Goal: Communication & Community: Answer question/provide support

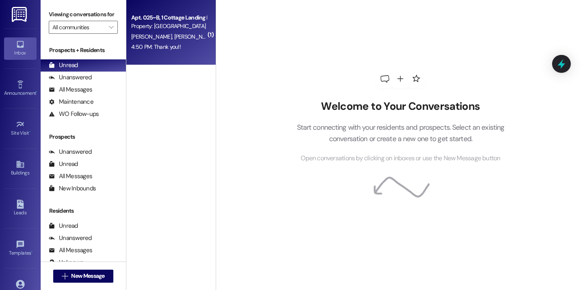
click at [148, 52] on div "4:50 PM: Thank you!! 4:50 PM: Thank you!!" at bounding box center [168, 47] width 77 height 10
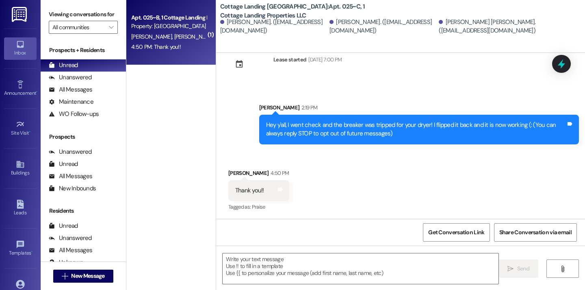
scroll to position [23, 0]
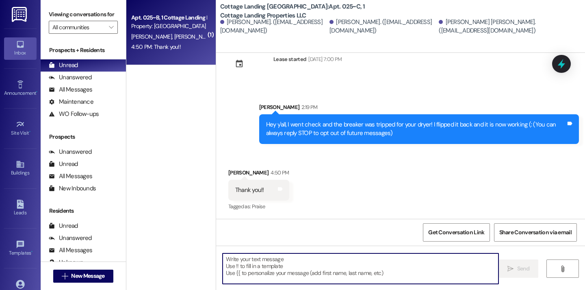
click at [248, 267] on textarea at bounding box center [361, 268] width 276 height 30
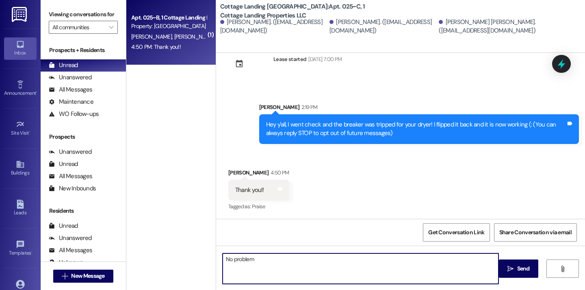
type textarea "No problem!"
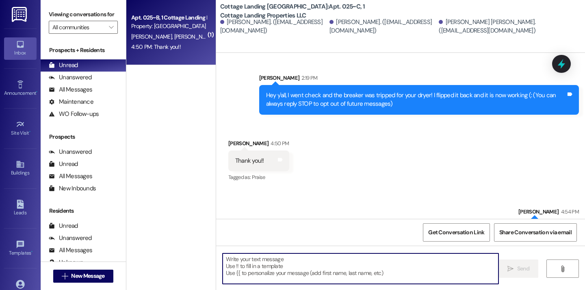
scroll to position [80, 0]
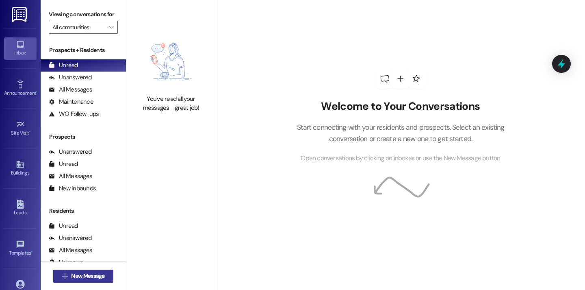
click at [71, 276] on span "New Message" at bounding box center [87, 275] width 33 height 9
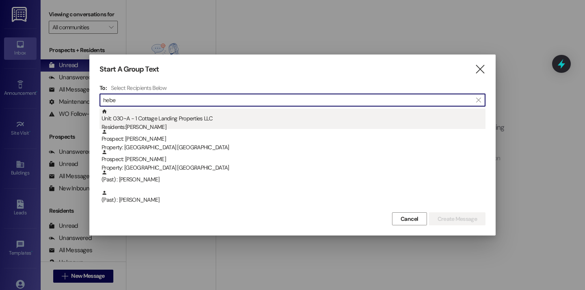
type input "hebe"
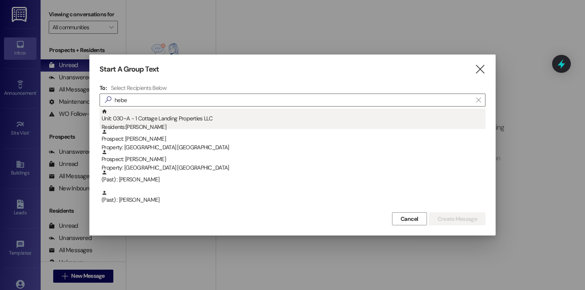
click at [137, 125] on div "Residents: Macey Hebert" at bounding box center [294, 127] width 384 height 9
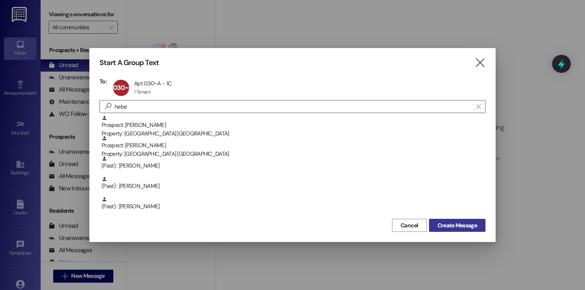
click at [451, 228] on span "Create Message" at bounding box center [456, 225] width 39 height 9
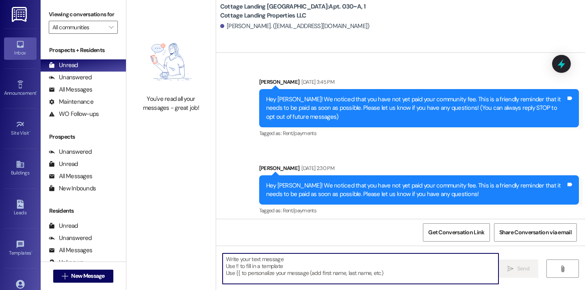
click at [268, 277] on textarea at bounding box center [361, 268] width 276 height 30
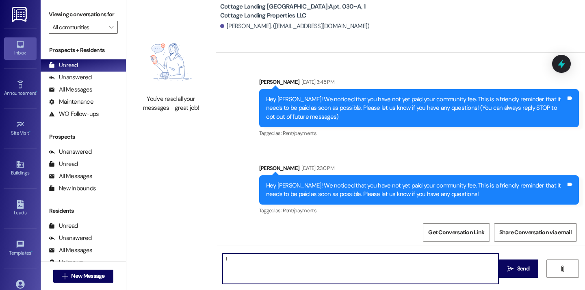
type textarea "!!"
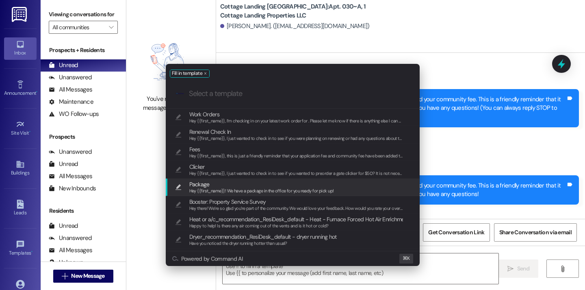
click at [202, 187] on span "Package" at bounding box center [199, 184] width 20 height 9
type textarea "Hey {{first_name}}! We have a package in the office for you ready for pick up!"
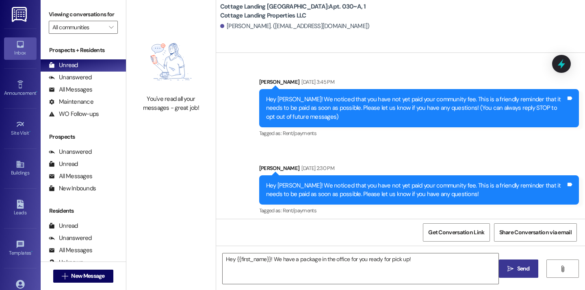
click at [521, 264] on span "Send" at bounding box center [523, 268] width 13 height 9
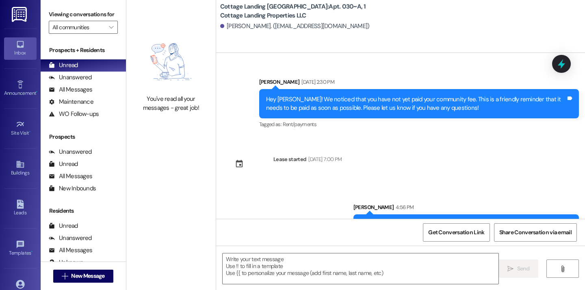
scroll to position [109, 0]
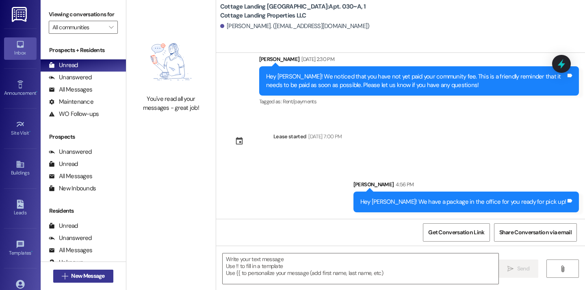
click at [91, 278] on span "New Message" at bounding box center [87, 275] width 33 height 9
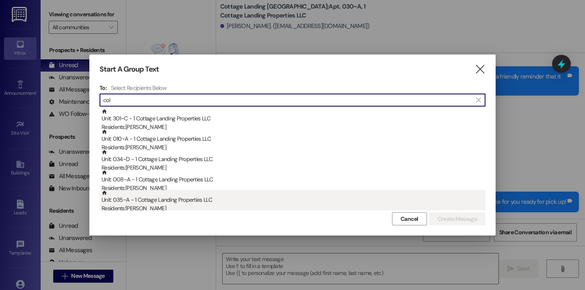
type input "col"
click at [149, 201] on div "Unit: 035~A - 1 Cottage Landing Properties LLC Residents: Tristan Coleman" at bounding box center [294, 201] width 384 height 23
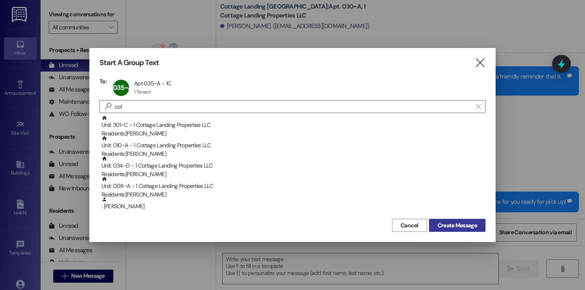
click at [450, 225] on span "Create Message" at bounding box center [456, 225] width 39 height 9
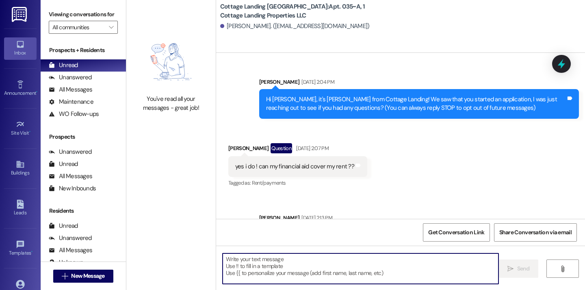
scroll to position [29915, 0]
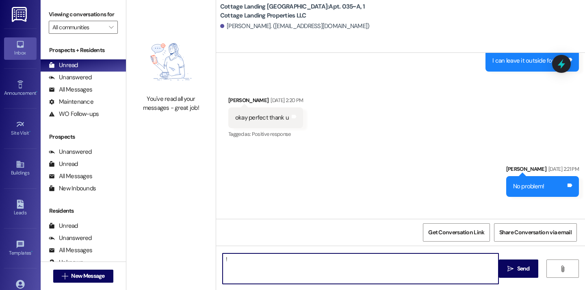
type textarea "!!"
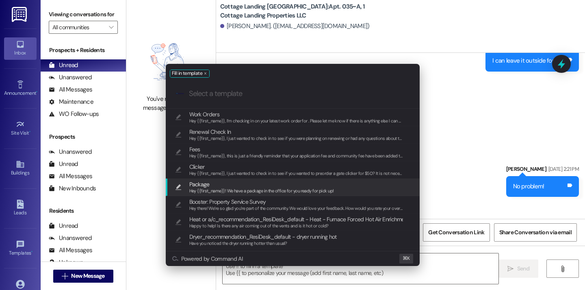
click at [209, 188] on span "Hey {{first_name}}! We have a package in the office for you ready for pick up!" at bounding box center [261, 191] width 145 height 6
type textarea "Hey {{first_name}}! We have a package in the office for you ready for pick up!"
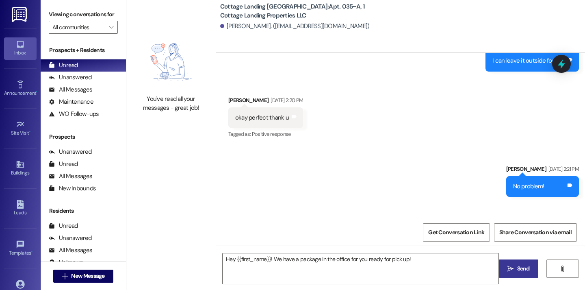
click at [517, 266] on span "Send" at bounding box center [523, 268] width 13 height 9
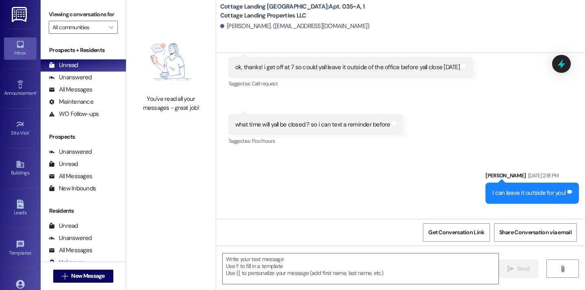
scroll to position [29972, 0]
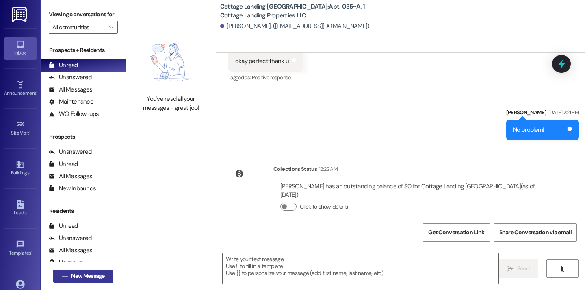
click at [91, 278] on span "New Message" at bounding box center [87, 275] width 33 height 9
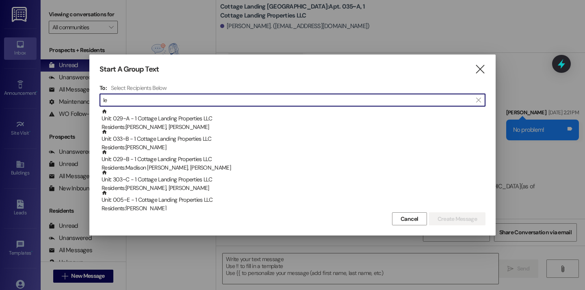
type input "l"
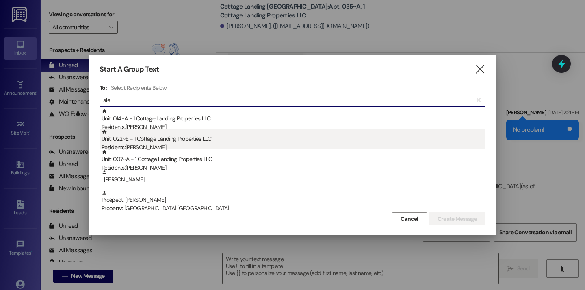
type input "ale"
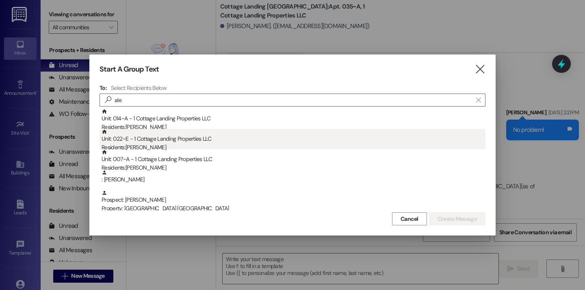
click at [168, 130] on div "Unit: 022~E - 1 Cottage Landing Properties LLC Residents: Kaleb Dominique" at bounding box center [294, 140] width 384 height 23
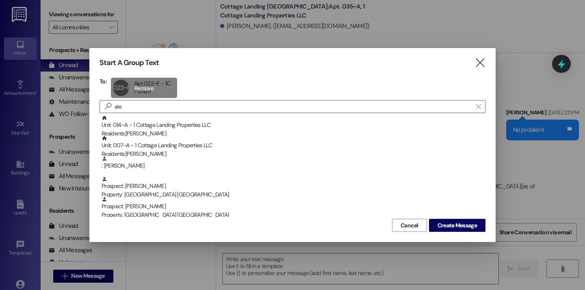
click at [153, 93] on div "022~E Apt 022~E - 1C Apt 022~E - 1C 1 Tenant 1 Tenant click to remove" at bounding box center [144, 88] width 66 height 20
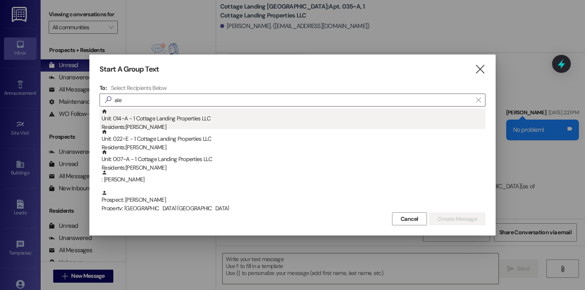
click at [166, 122] on div "Unit: 014~A - 1 Cottage Landing Properties LLC Residents: Aleigha Le" at bounding box center [294, 119] width 384 height 23
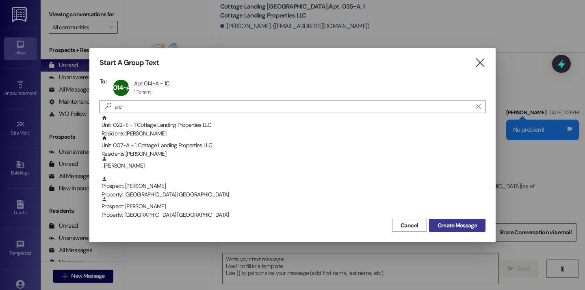
click at [437, 222] on span "Create Message" at bounding box center [456, 225] width 39 height 9
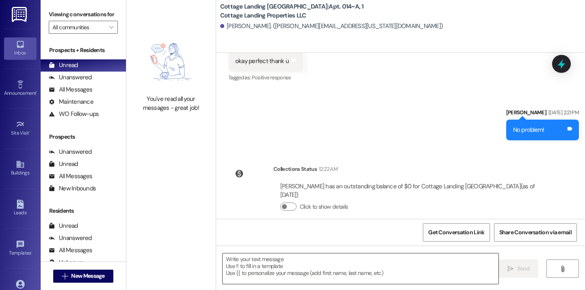
click at [244, 269] on textarea at bounding box center [361, 268] width 276 height 30
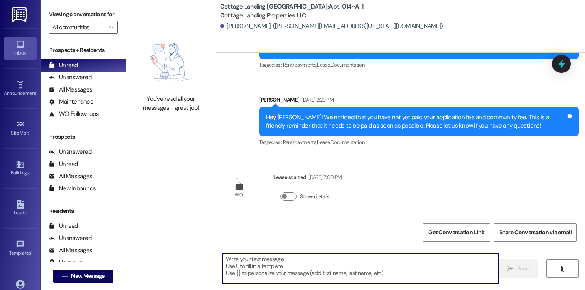
scroll to position [68, 0]
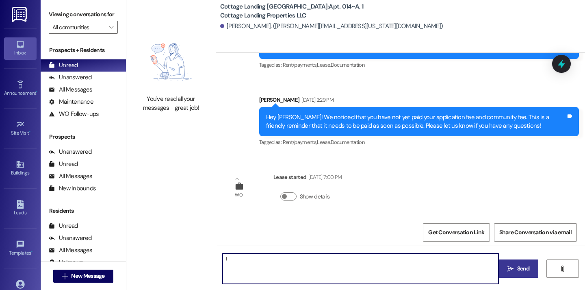
type textarea "!!"
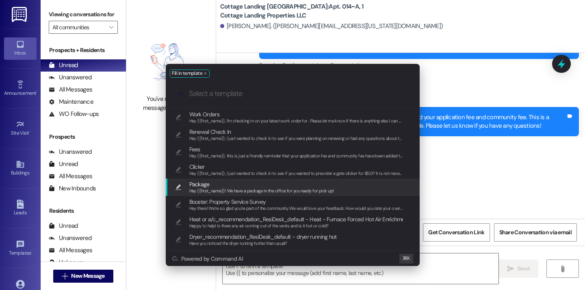
click at [216, 190] on span "Hey {{first_name}}! We have a package in the office for you ready for pick up!" at bounding box center [261, 191] width 145 height 6
type textarea "Hey {{first_name}}! We have a package in the office for you ready for pick up!"
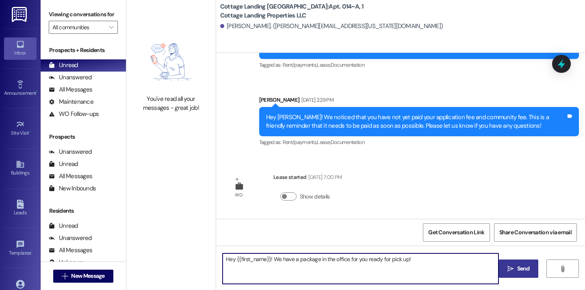
click at [507, 267] on icon "" at bounding box center [510, 268] width 6 height 6
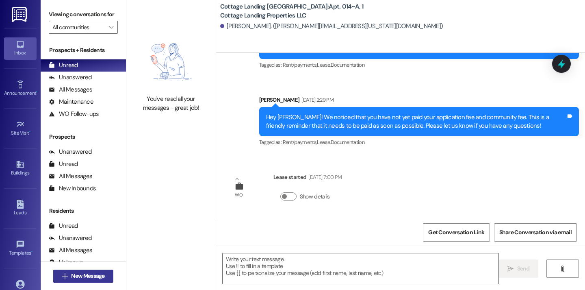
click at [85, 279] on span "New Message" at bounding box center [87, 275] width 33 height 9
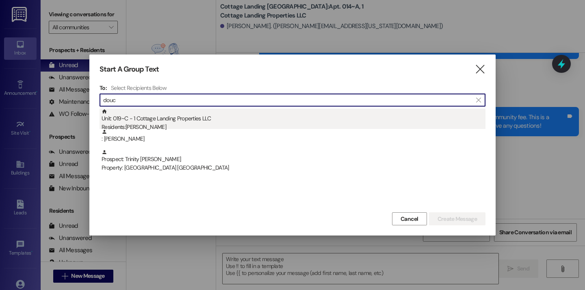
type input "douc"
click at [141, 125] on div "Residents: Shaylee Doucet" at bounding box center [294, 127] width 384 height 9
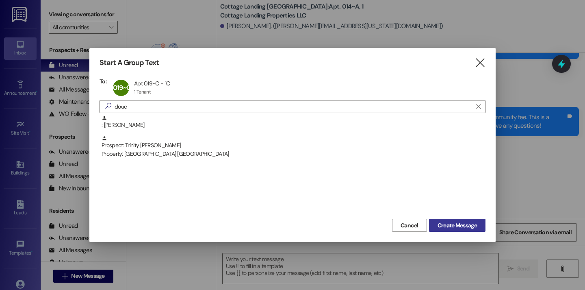
click at [438, 225] on span "Create Message" at bounding box center [456, 225] width 39 height 9
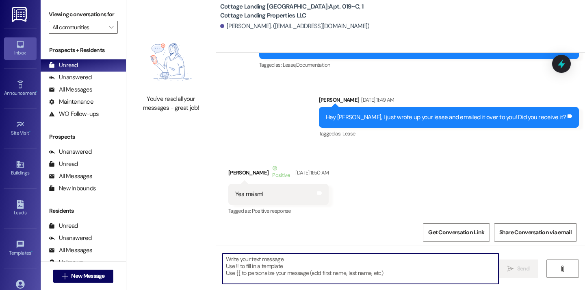
click at [255, 266] on textarea at bounding box center [361, 268] width 276 height 30
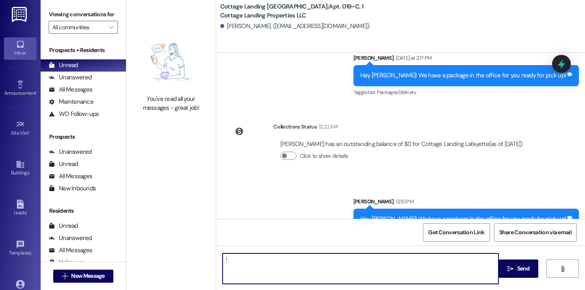
type textarea "!!"
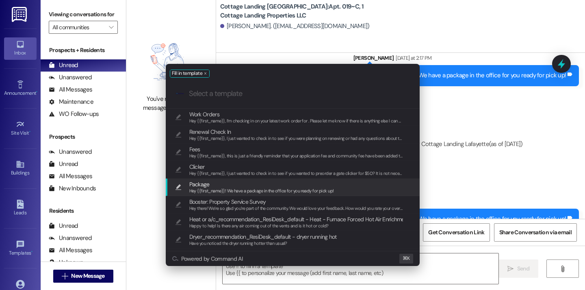
click at [247, 185] on span "Package" at bounding box center [261, 184] width 145 height 9
type textarea "Hey {{first_name}}! We have a package in the office for you ready for pick up!"
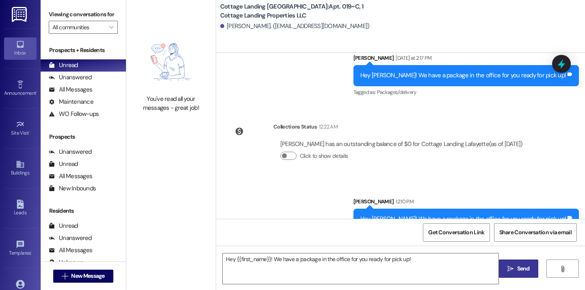
click at [513, 266] on span " Send" at bounding box center [519, 268] width 26 height 9
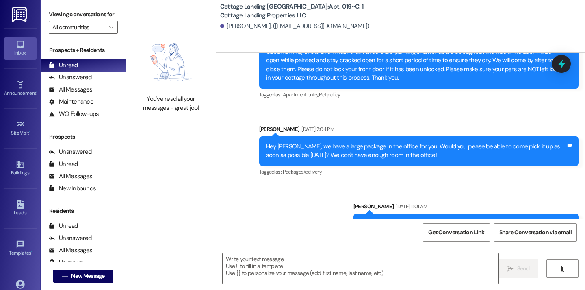
scroll to position [10154, 0]
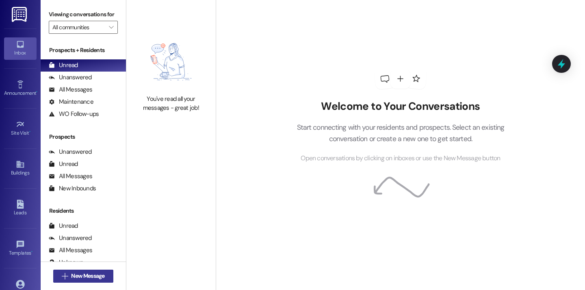
click at [100, 276] on span "New Message" at bounding box center [87, 275] width 33 height 9
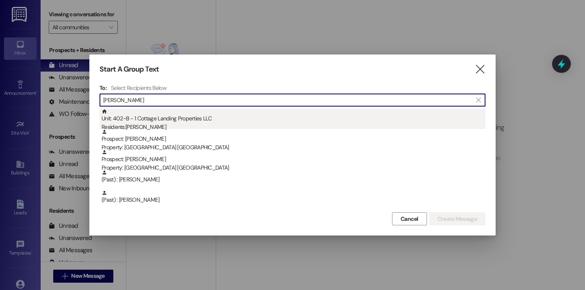
type input "[PERSON_NAME]"
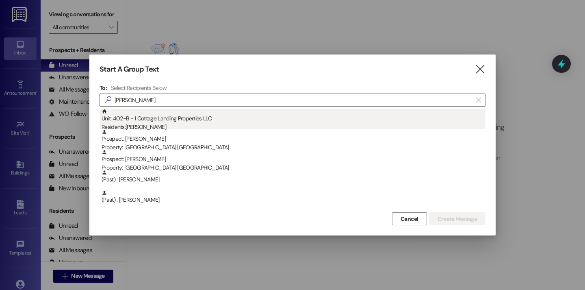
click at [166, 126] on div "Residents: Kathryn Walters" at bounding box center [294, 127] width 384 height 9
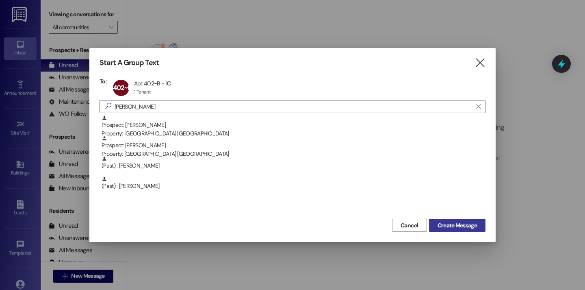
click at [450, 226] on span "Create Message" at bounding box center [456, 225] width 39 height 9
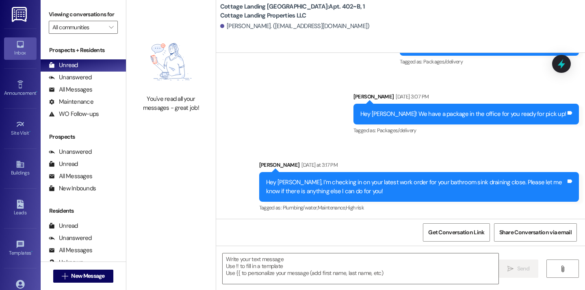
scroll to position [496, 0]
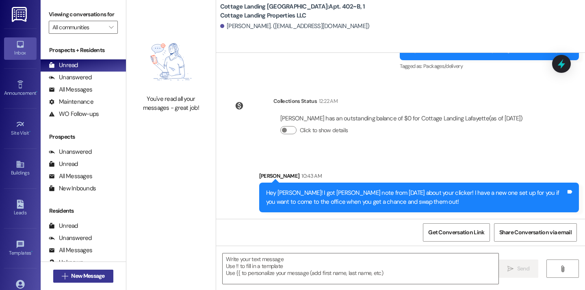
click at [87, 279] on span "New Message" at bounding box center [87, 275] width 33 height 9
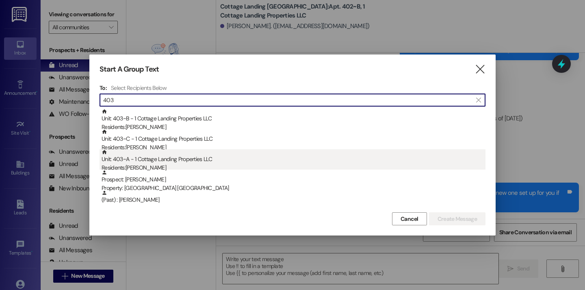
type input "403"
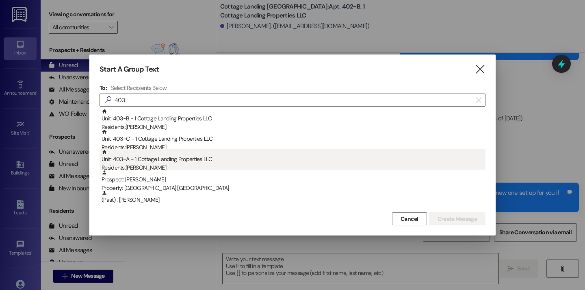
click at [186, 164] on div "Residents: Cambre Dupuy" at bounding box center [294, 167] width 384 height 9
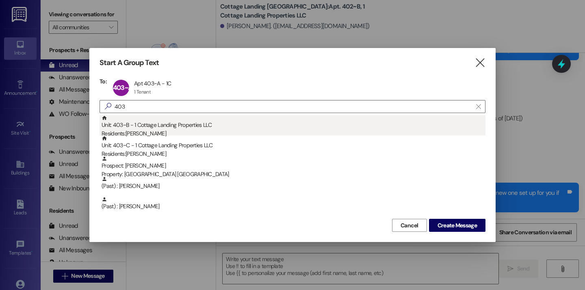
click at [171, 130] on div "Residents: Natalie Williams" at bounding box center [294, 133] width 384 height 9
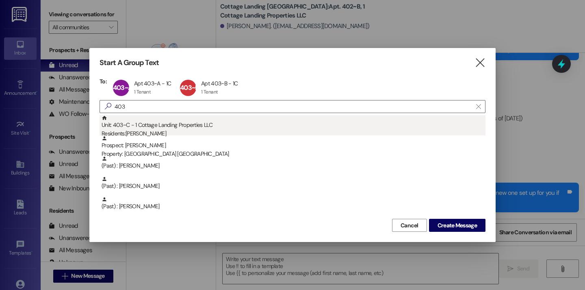
click at [168, 130] on div "Residents: Aralyn Dickerson" at bounding box center [294, 133] width 384 height 9
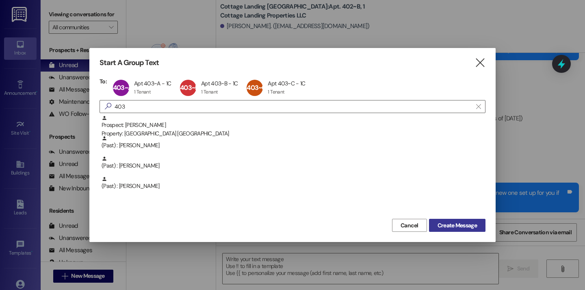
click at [458, 223] on span "Create Message" at bounding box center [456, 225] width 39 height 9
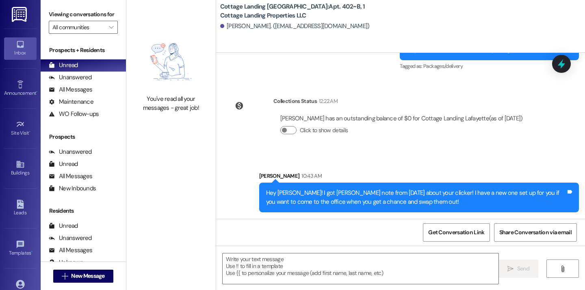
scroll to position [0, 0]
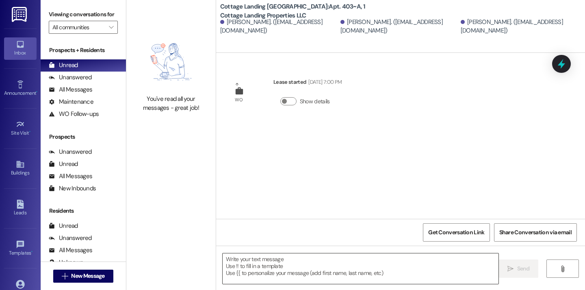
click at [265, 268] on textarea at bounding box center [361, 268] width 276 height 30
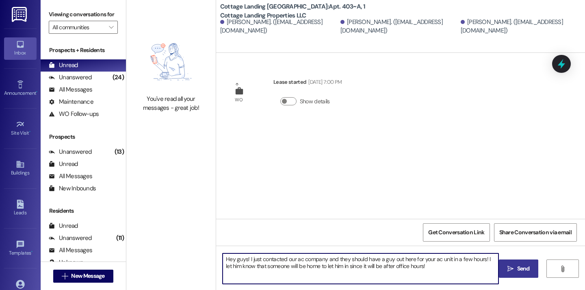
type textarea "Hey guys! I just contacted our ac company and they should have a guy out here f…"
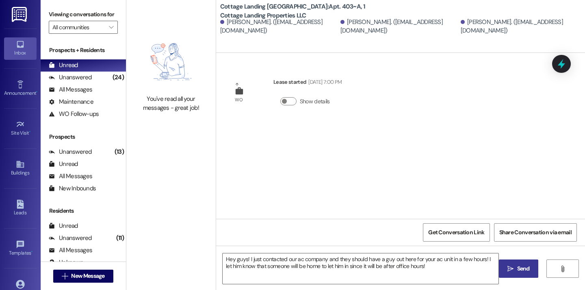
click at [511, 268] on icon "" at bounding box center [510, 268] width 6 height 6
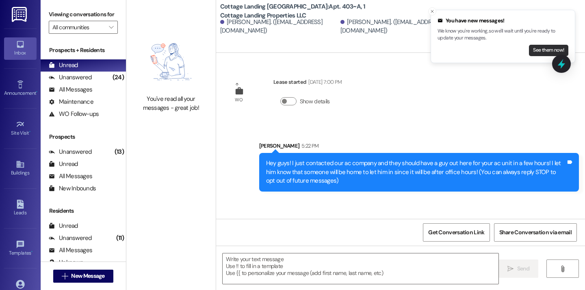
click at [537, 49] on button "See them now!" at bounding box center [548, 50] width 39 height 11
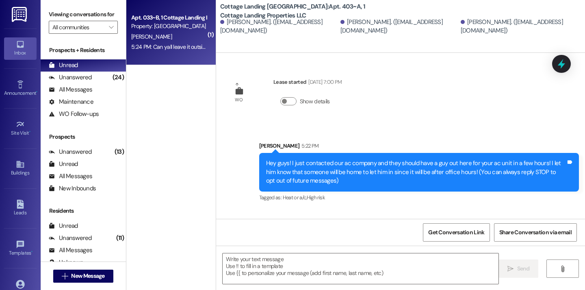
click at [177, 30] on div "Property: Cottage Landing Lafayette" at bounding box center [168, 26] width 75 height 9
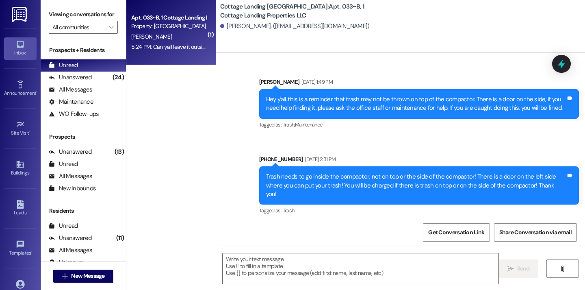
scroll to position [39783, 0]
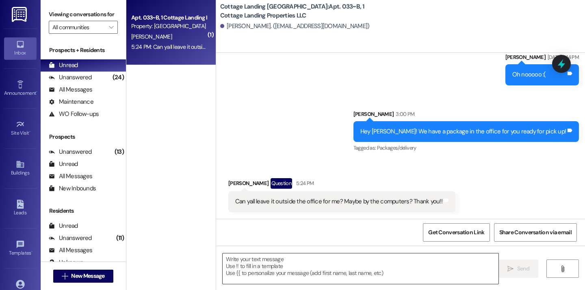
click at [293, 269] on textarea at bounding box center [361, 268] width 276 height 30
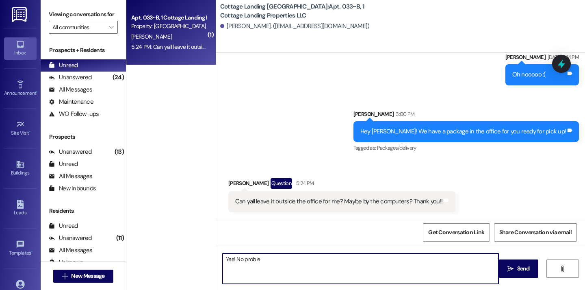
type textarea "Yes! No problem"
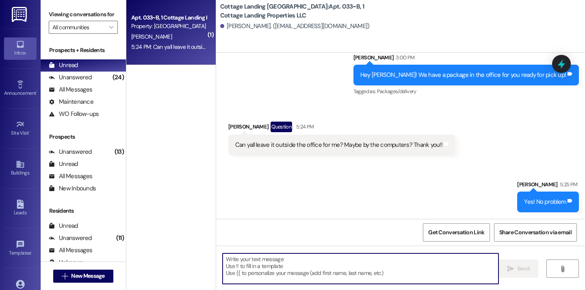
scroll to position [39840, 0]
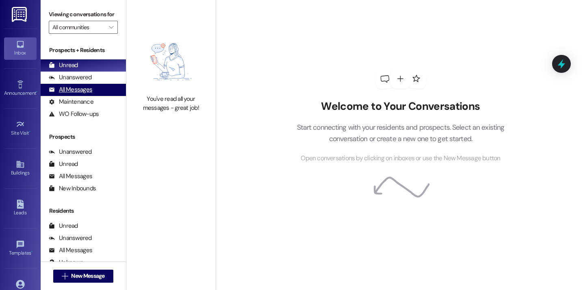
click at [67, 94] on div "All Messages" at bounding box center [70, 89] width 43 height 9
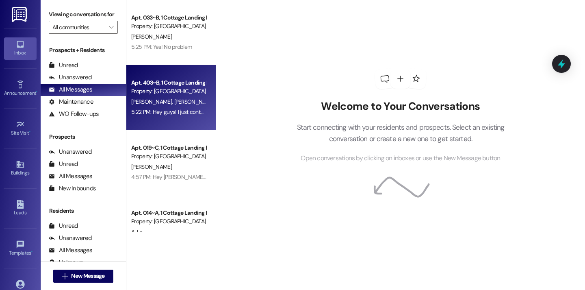
click at [155, 97] on div "[PERSON_NAME] [PERSON_NAME] [PERSON_NAME]" at bounding box center [168, 102] width 77 height 10
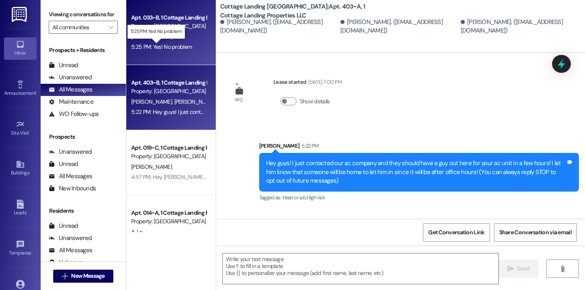
click at [161, 48] on div "5:25 PM: Yes! No problem 5:25 PM: Yes! No problem" at bounding box center [161, 46] width 61 height 7
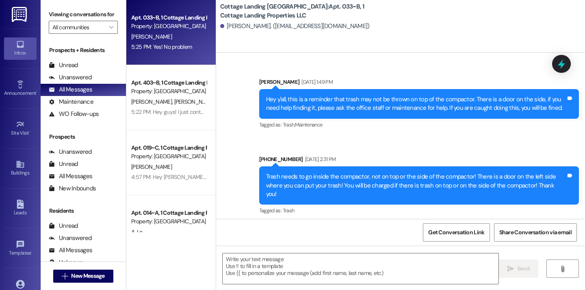
scroll to position [39840, 0]
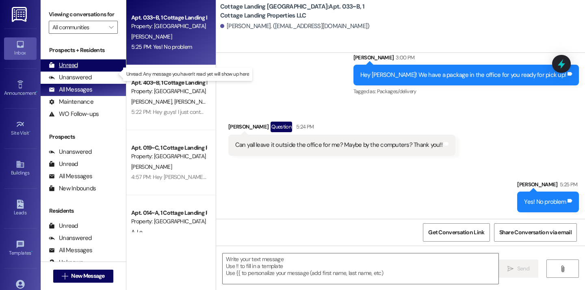
click at [102, 71] on div "Unread (0)" at bounding box center [83, 65] width 85 height 12
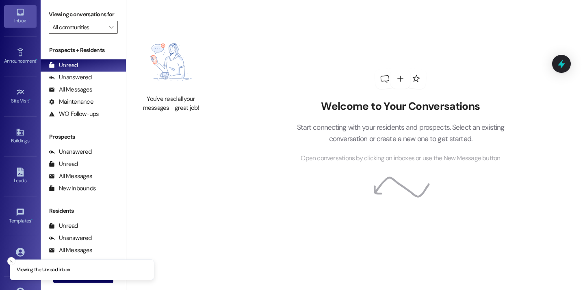
scroll to position [58, 0]
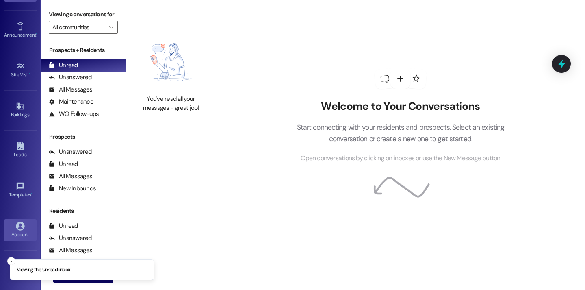
click at [22, 232] on div "Account" at bounding box center [20, 234] width 41 height 8
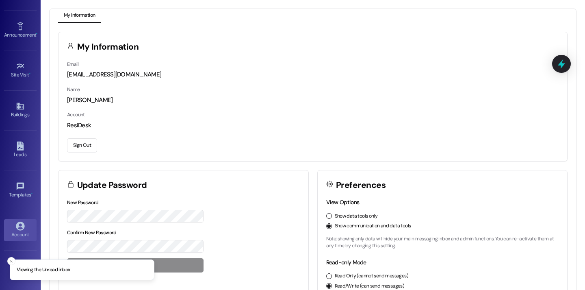
click at [81, 149] on button "Sign Out" at bounding box center [82, 145] width 30 height 14
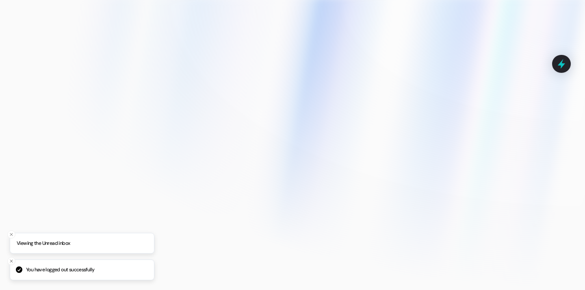
type input "[EMAIL_ADDRESS][DOMAIN_NAME]"
